Goal: Information Seeking & Learning: Learn about a topic

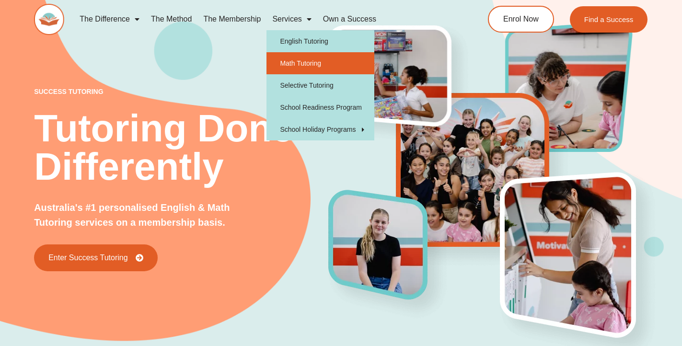
click at [291, 63] on link "Math Tutoring" at bounding box center [320, 63] width 108 height 22
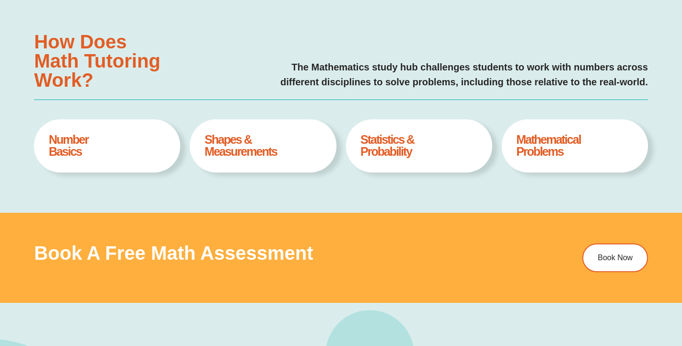
type input "*"
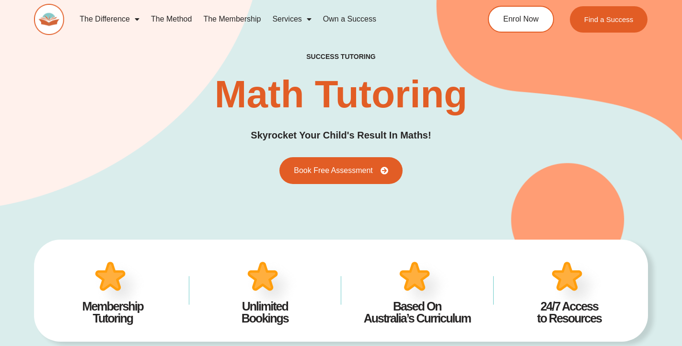
click at [126, 16] on link "The Difference" at bounding box center [109, 19] width 71 height 22
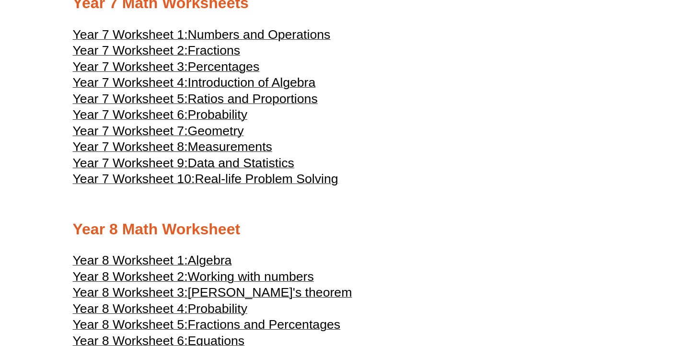
scroll to position [2334, 0]
